Goal: Task Accomplishment & Management: Use online tool/utility

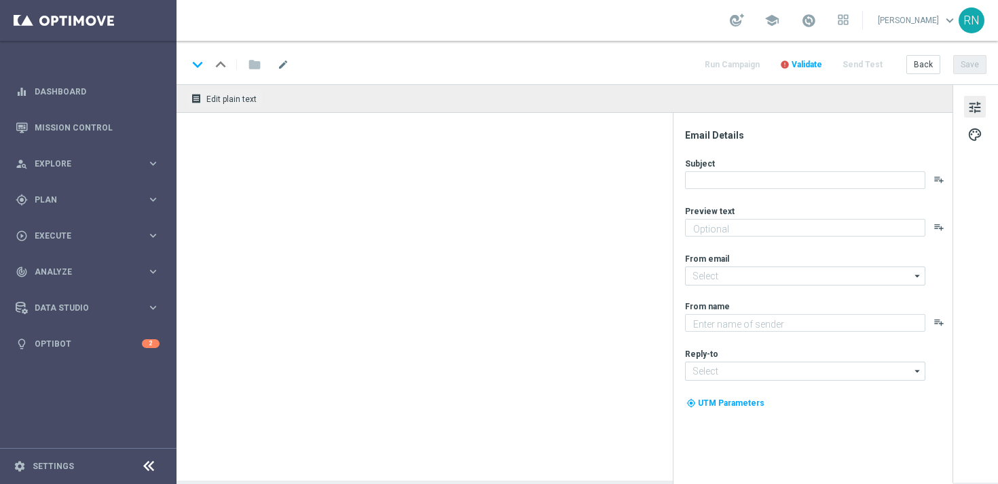
type textarea "Spare bei der EuroDreams Event-Ziehung."
type textarea "Lottoland"
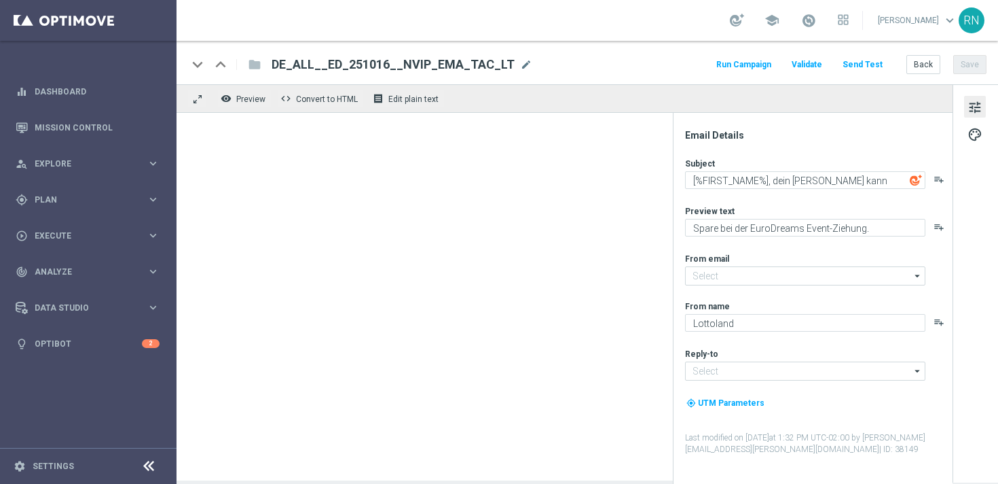
type input "[EMAIL_ADDRESS][DOMAIN_NAME]"
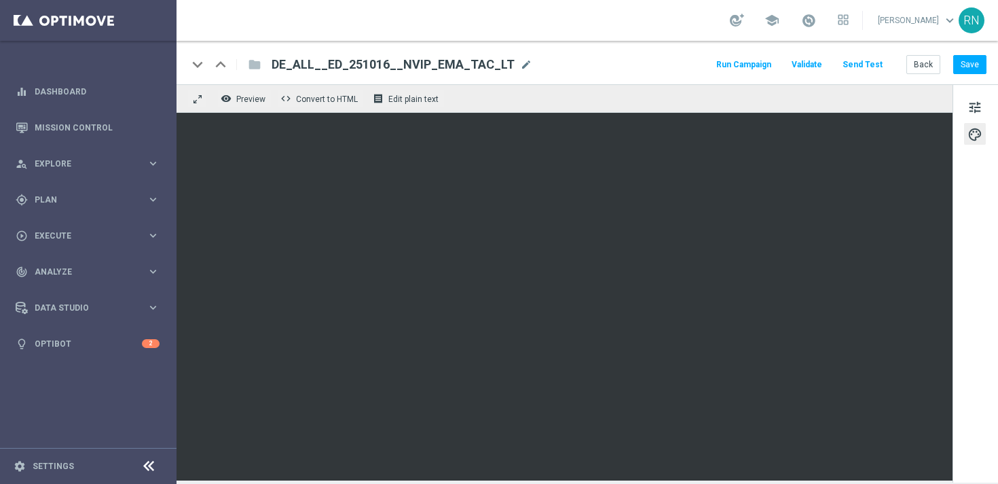
click at [865, 71] on button "Send Test" at bounding box center [863, 65] width 44 height 18
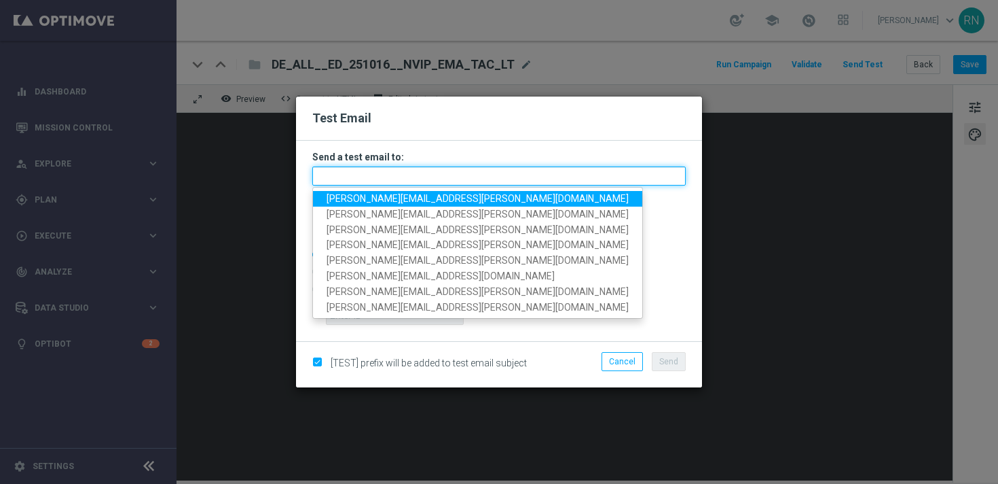
click at [484, 179] on input "text" at bounding box center [499, 175] width 374 height 19
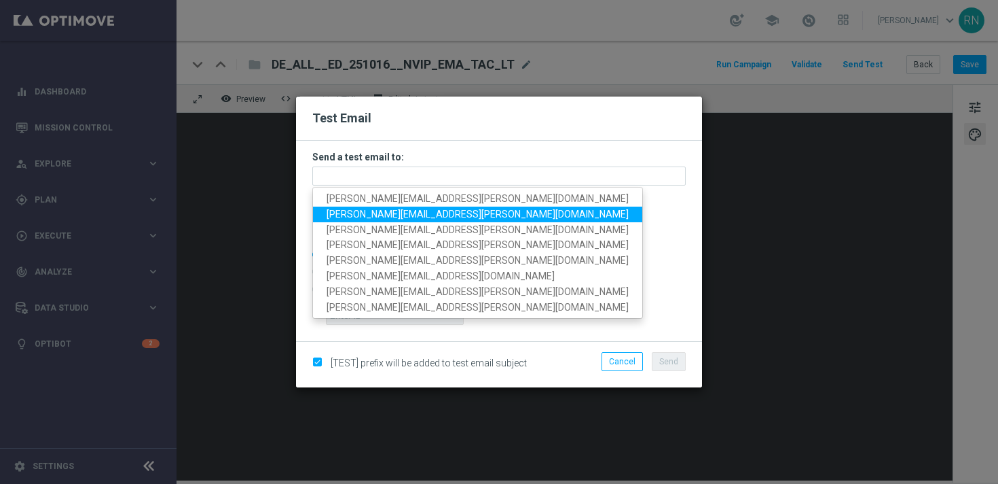
click at [453, 217] on span "[PERSON_NAME][EMAIL_ADDRESS][PERSON_NAME][DOMAIN_NAME]" at bounding box center [478, 213] width 302 height 11
type input "[PERSON_NAME][EMAIL_ADDRESS][PERSON_NAME][DOMAIN_NAME]"
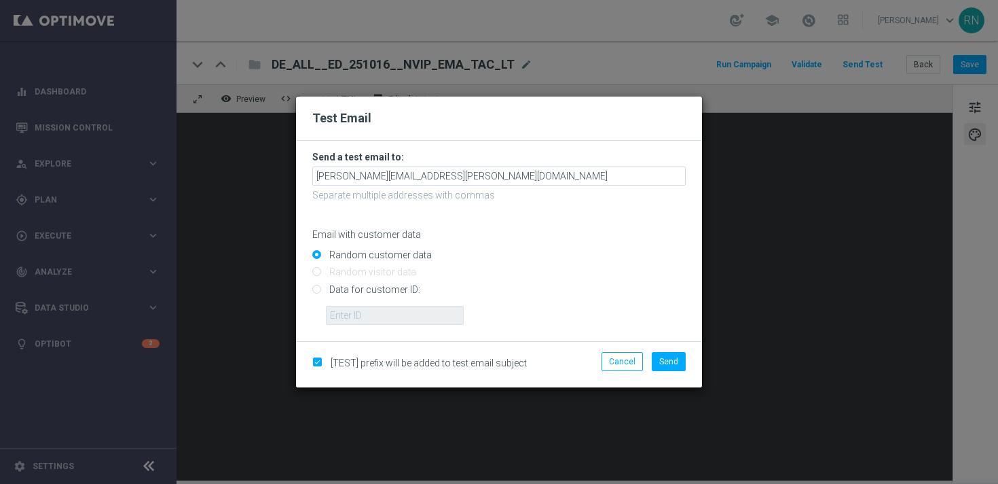
click at [384, 285] on input "Data for customer ID:" at bounding box center [499, 294] width 374 height 19
radio input "true"
click at [405, 315] on input "text" at bounding box center [395, 315] width 138 height 19
paste input "224148152"
type input "224148152"
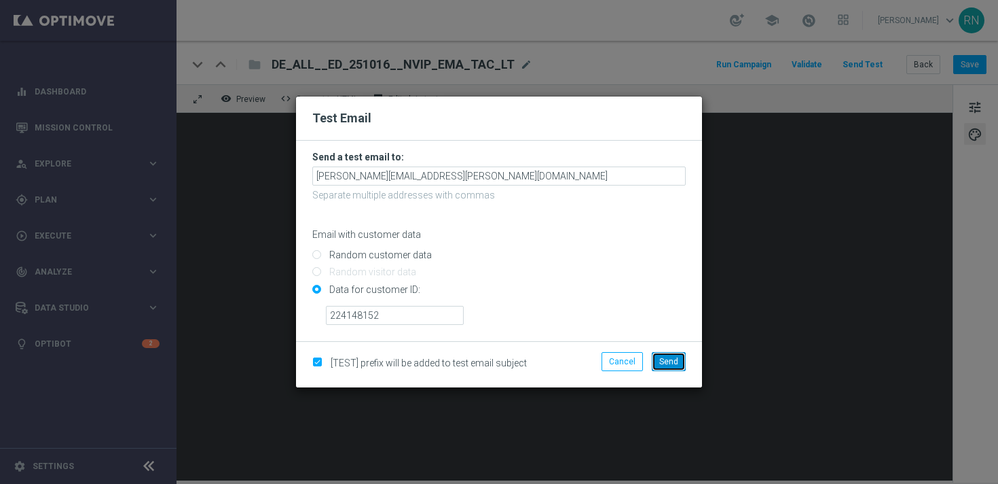
click at [678, 361] on span "Send" at bounding box center [668, 362] width 19 height 10
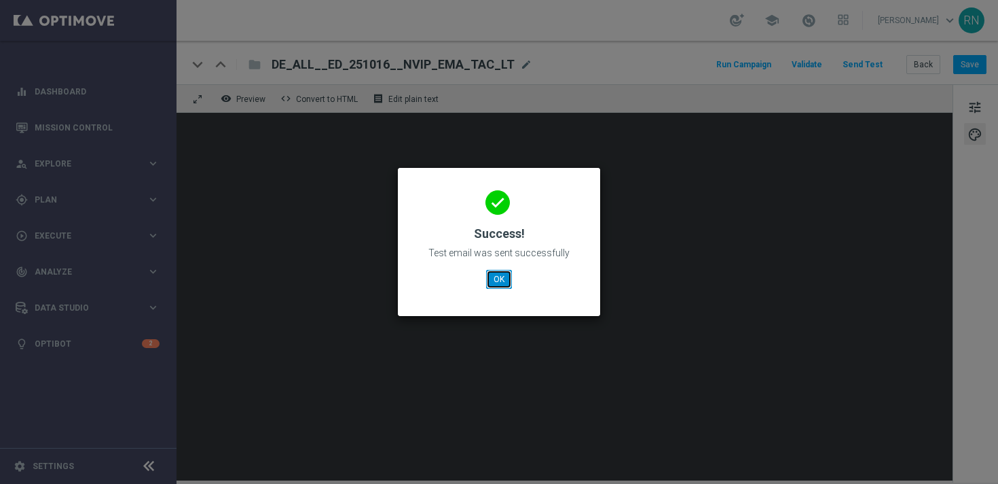
click at [506, 283] on button "OK" at bounding box center [499, 279] width 26 height 19
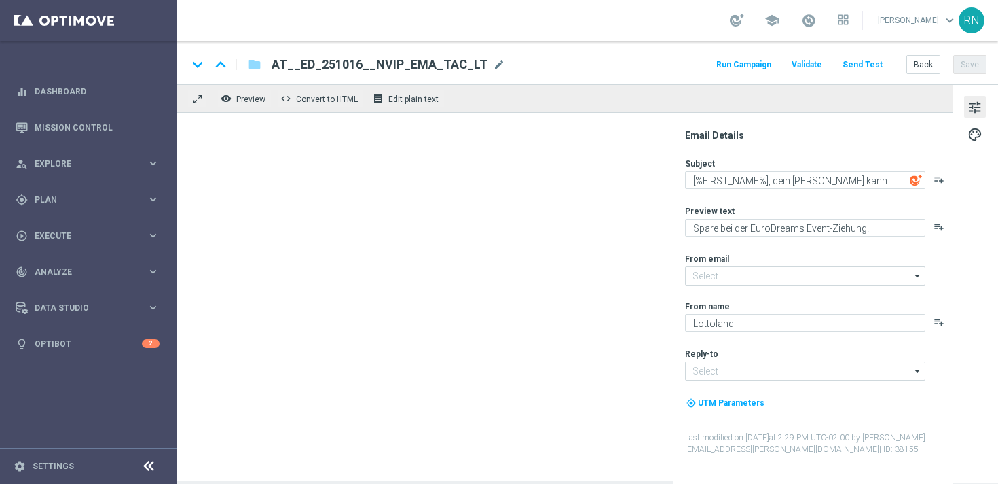
type input "[EMAIL_ADDRESS][DOMAIN_NAME]"
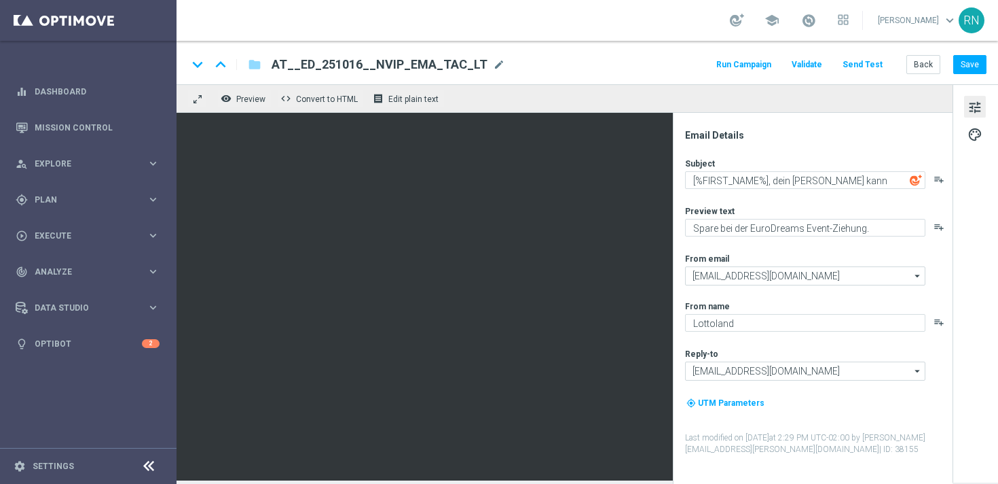
click at [619, 73] on div "keyboard_arrow_down keyboard_arrow_up folder AT__ED_251016__NVIP_EMA_TAC_LT AT_…" at bounding box center [588, 62] width 822 height 43
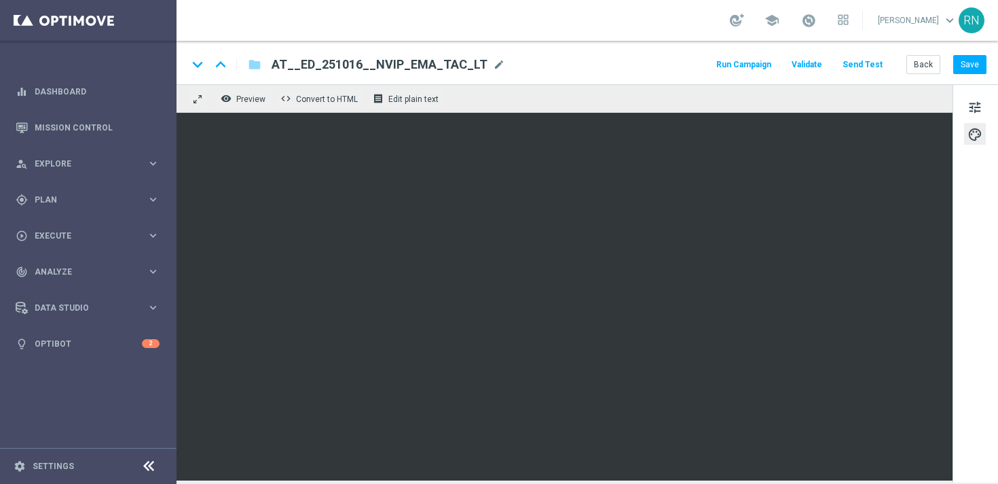
click at [869, 61] on button "Send Test" at bounding box center [863, 65] width 44 height 18
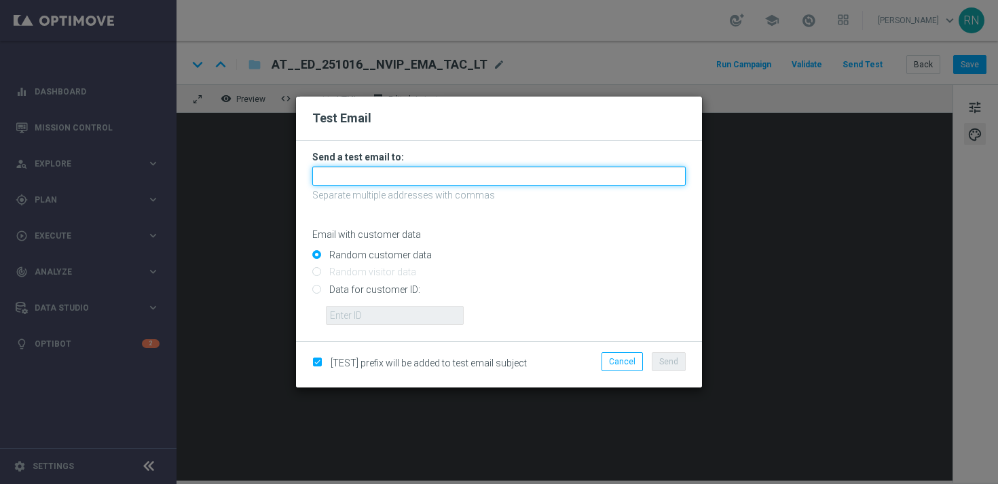
click at [518, 178] on input "text" at bounding box center [499, 175] width 374 height 19
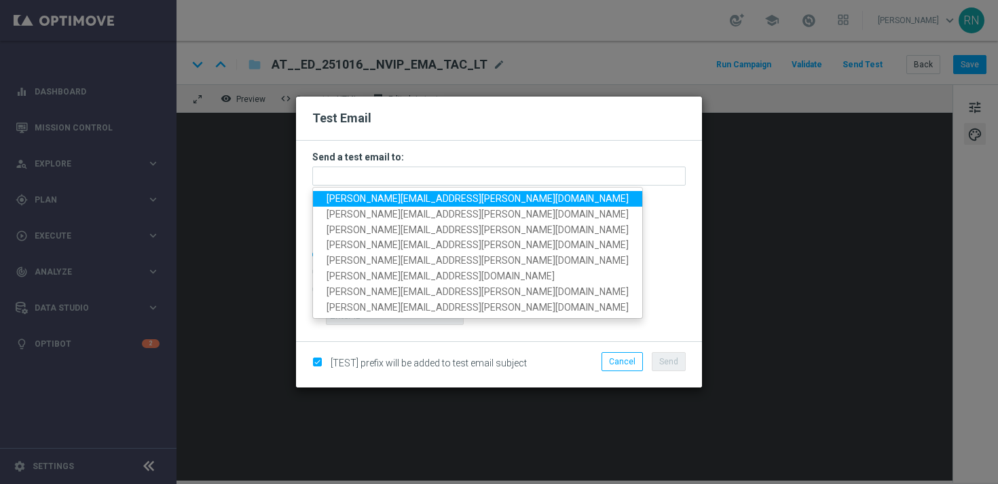
click at [462, 202] on span "[PERSON_NAME][EMAIL_ADDRESS][PERSON_NAME][DOMAIN_NAME]" at bounding box center [478, 198] width 302 height 11
type input "[PERSON_NAME][EMAIL_ADDRESS][PERSON_NAME][DOMAIN_NAME]"
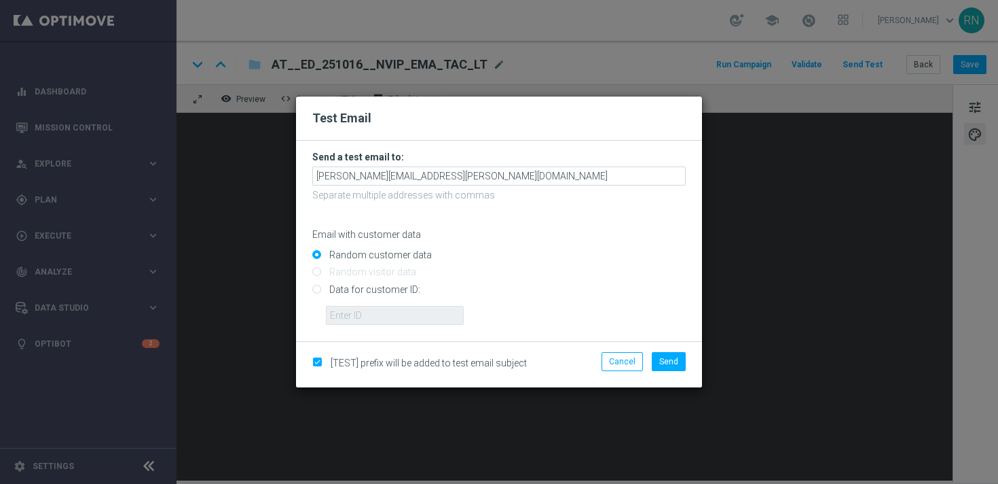
click at [375, 289] on input "Data for customer ID:" at bounding box center [499, 294] width 374 height 19
radio input "true"
click at [435, 318] on input "text" at bounding box center [395, 315] width 138 height 19
paste input "224148152"
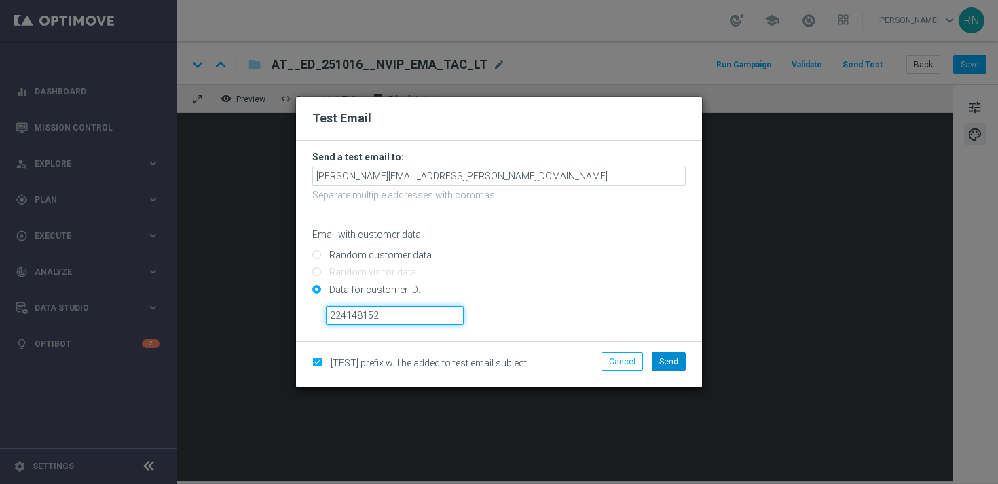
type input "224148152"
click at [669, 357] on span "Send" at bounding box center [668, 362] width 19 height 10
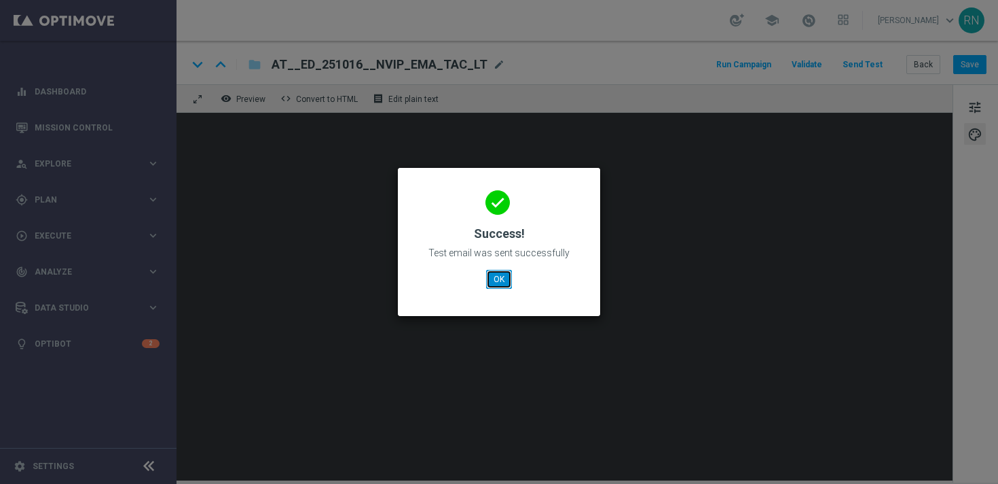
click at [498, 276] on button "OK" at bounding box center [499, 279] width 26 height 19
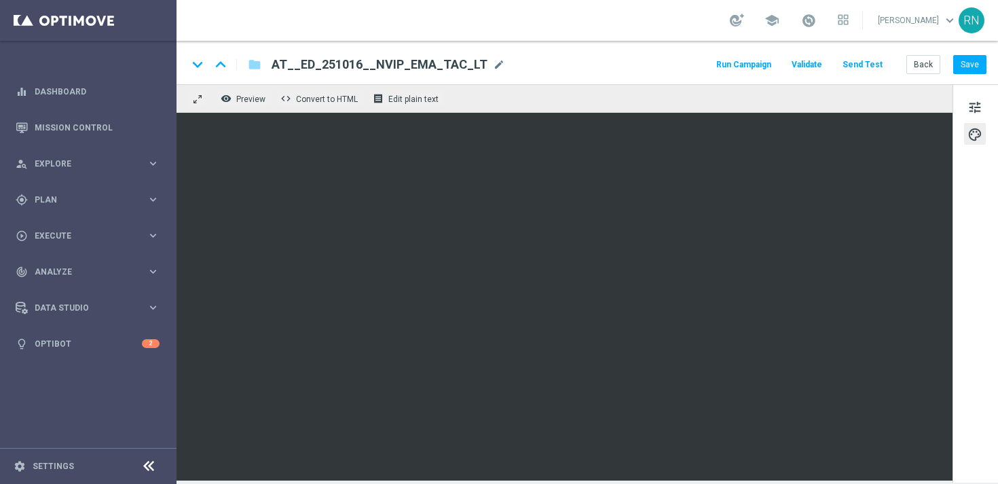
click at [871, 65] on button "Send Test" at bounding box center [863, 65] width 44 height 18
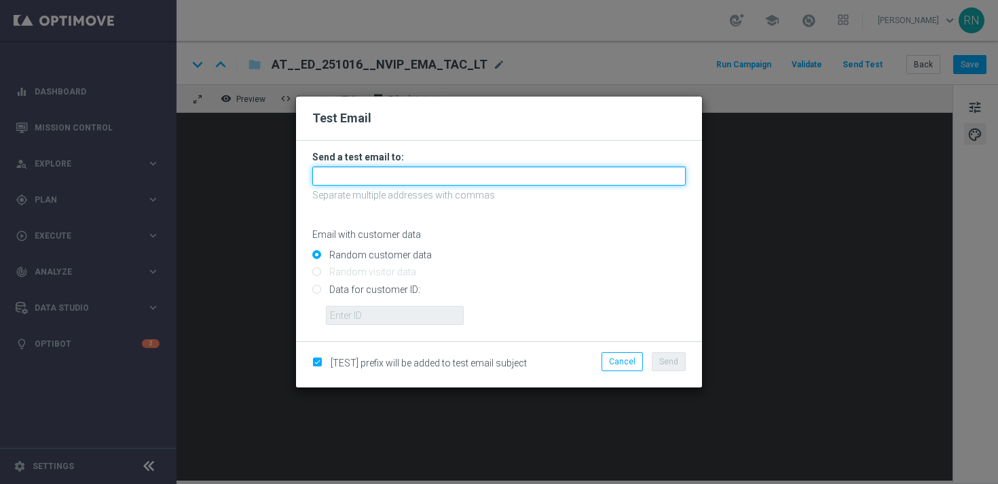
click at [507, 170] on input "text" at bounding box center [499, 175] width 374 height 19
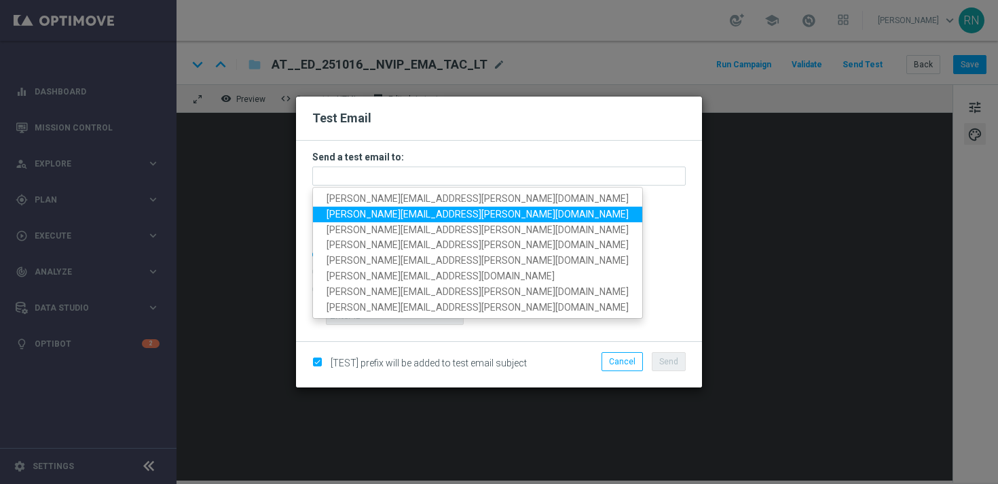
click at [451, 211] on span "[PERSON_NAME][EMAIL_ADDRESS][PERSON_NAME][DOMAIN_NAME]" at bounding box center [478, 213] width 302 height 11
type input "[PERSON_NAME][EMAIL_ADDRESS][PERSON_NAME][DOMAIN_NAME]"
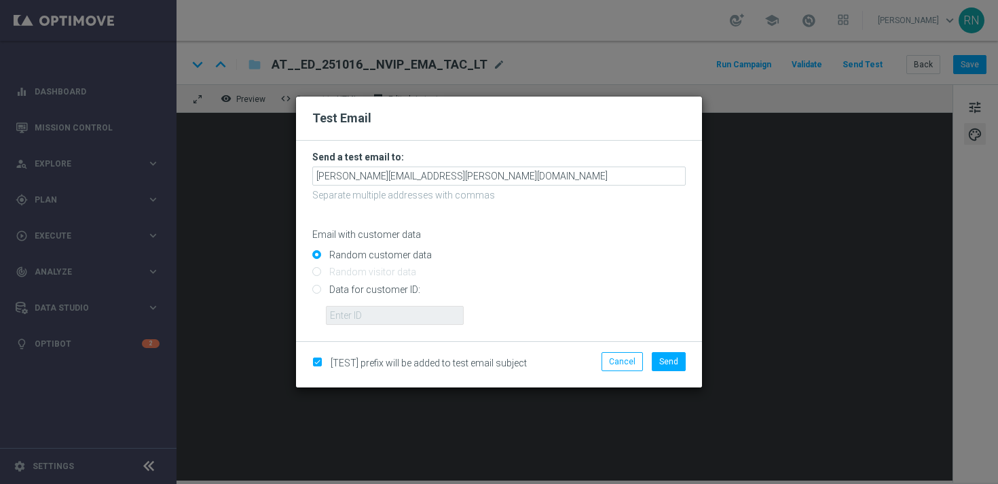
click at [406, 288] on input "Data for customer ID:" at bounding box center [499, 294] width 374 height 19
radio input "true"
click at [443, 308] on input "text" at bounding box center [395, 315] width 138 height 19
paste input "224105369"
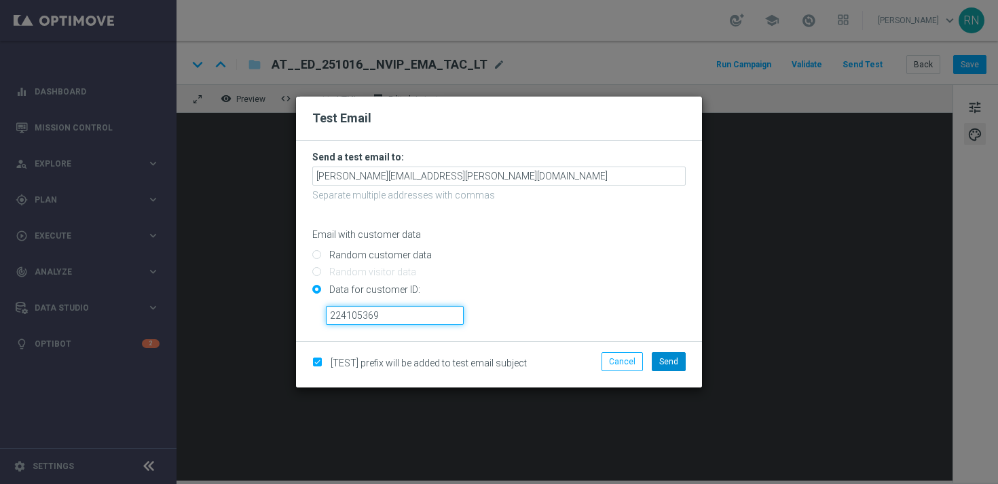
type input "224105369"
click at [676, 357] on span "Send" at bounding box center [668, 362] width 19 height 10
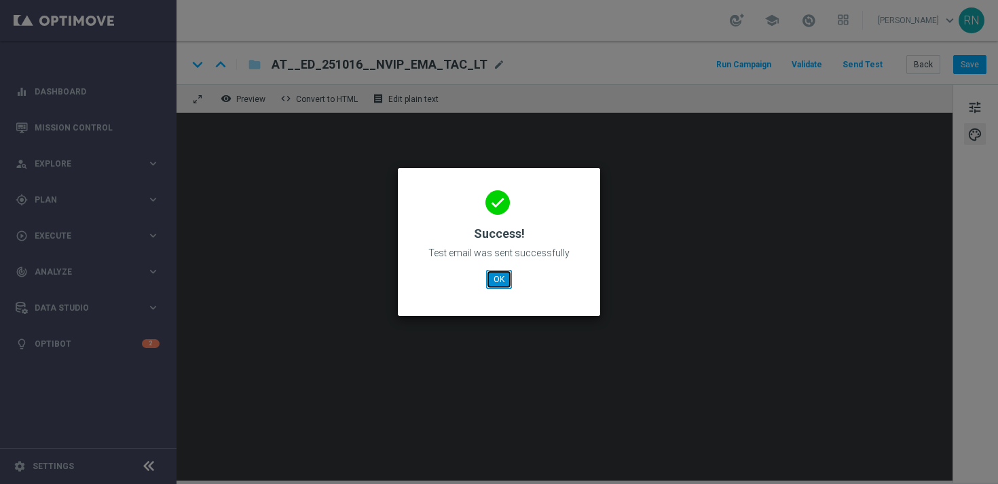
click at [496, 280] on button "OK" at bounding box center [499, 279] width 26 height 19
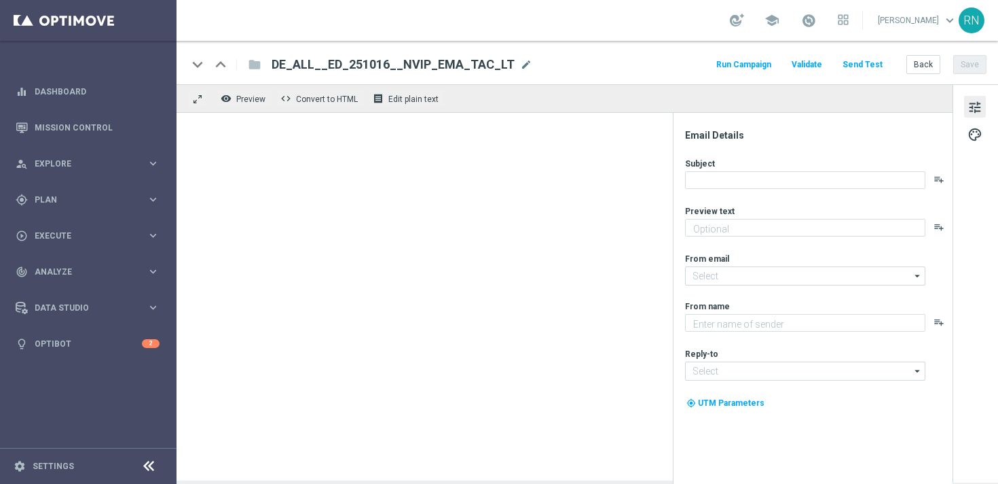
type textarea "Spare bei der EuroDreams Event-Ziehung."
type textarea "Lottoland"
type input "[EMAIL_ADDRESS][DOMAIN_NAME]"
